Goal: Navigation & Orientation: Find specific page/section

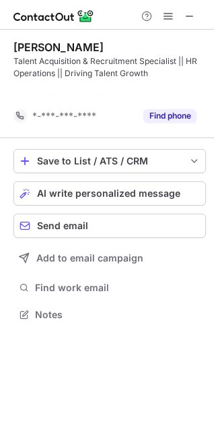
scroll to position [283, 214]
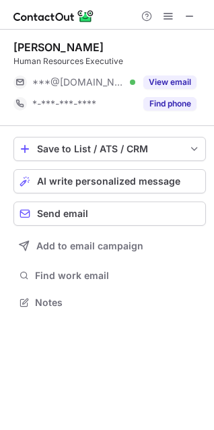
scroll to position [292, 214]
